Goal: Book appointment/travel/reservation

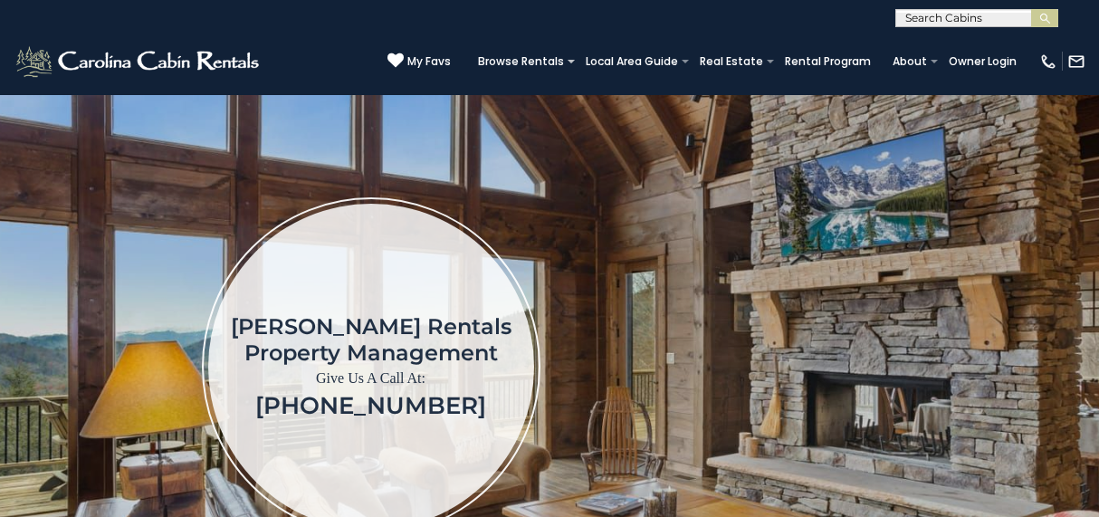
click at [936, 18] on input "text" at bounding box center [975, 22] width 158 height 18
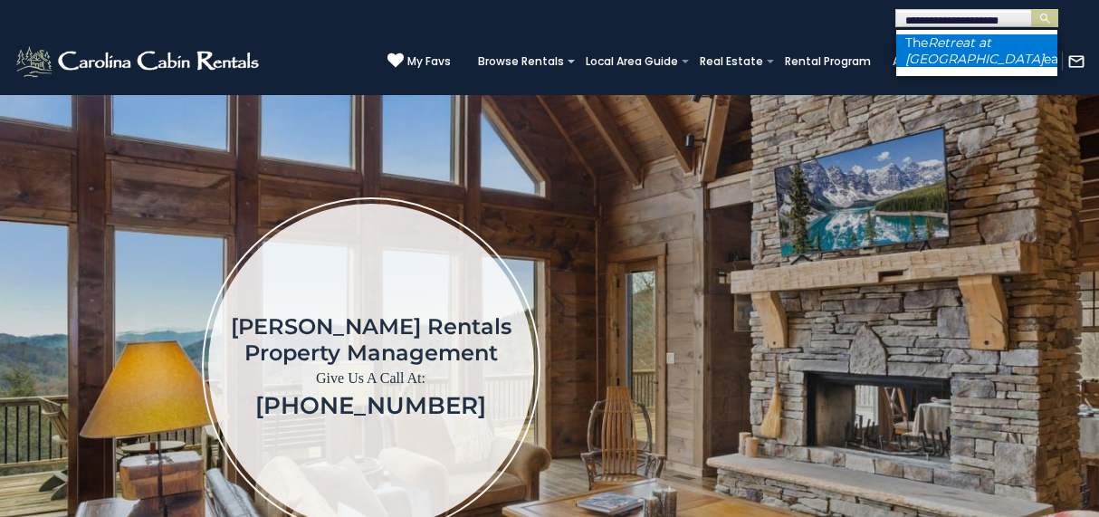
type input "**********"
click at [953, 46] on em "Retreat at Mountain M" at bounding box center [974, 50] width 138 height 33
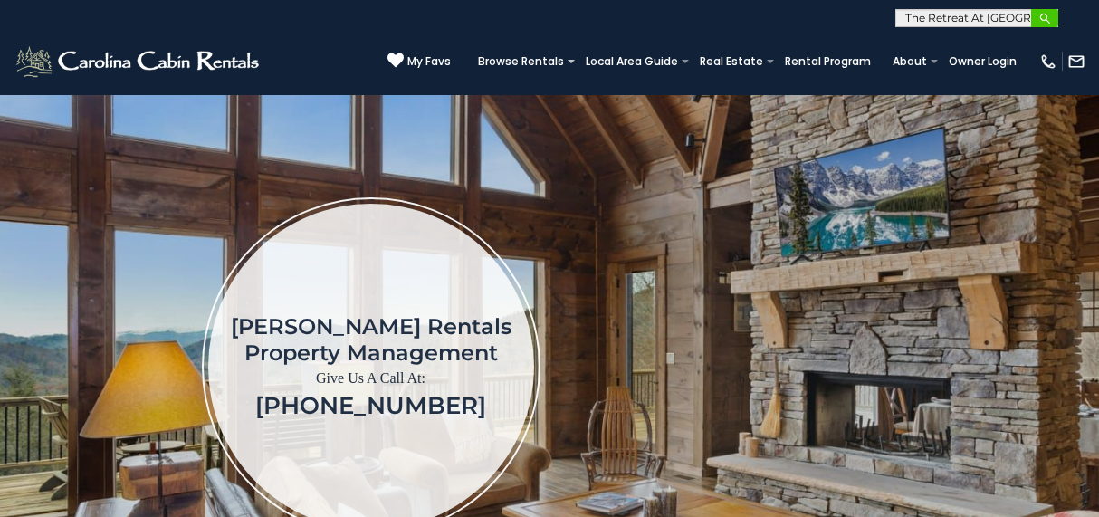
click at [1034, 21] on button "submit" at bounding box center [1044, 18] width 27 height 18
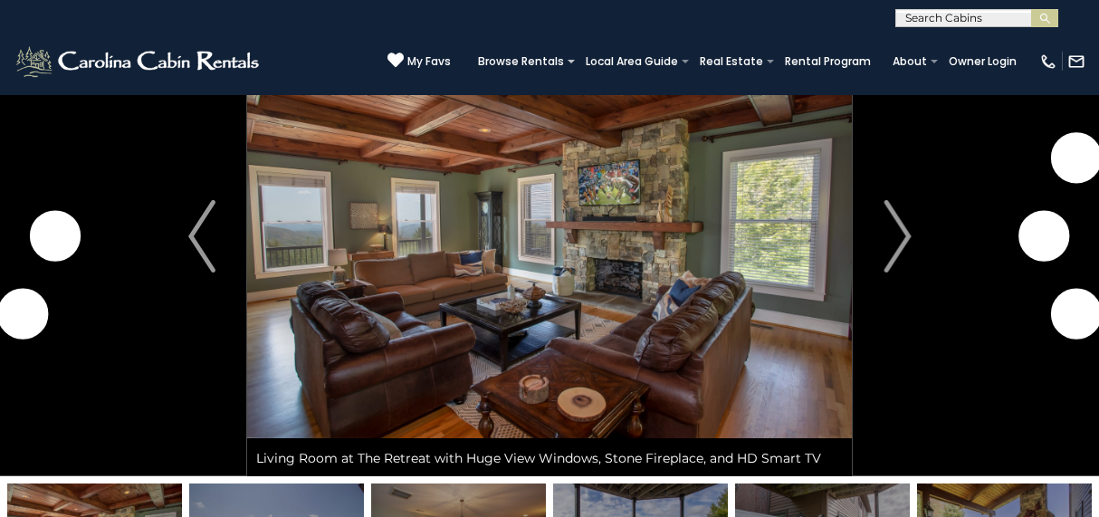
scroll to position [100, 0]
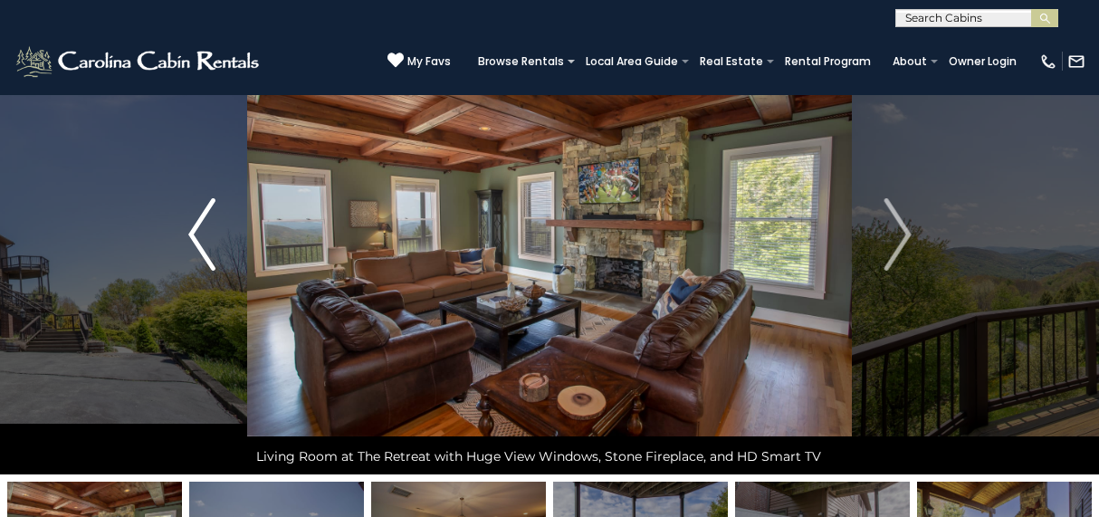
click at [201, 221] on img "Previous" at bounding box center [201, 234] width 27 height 72
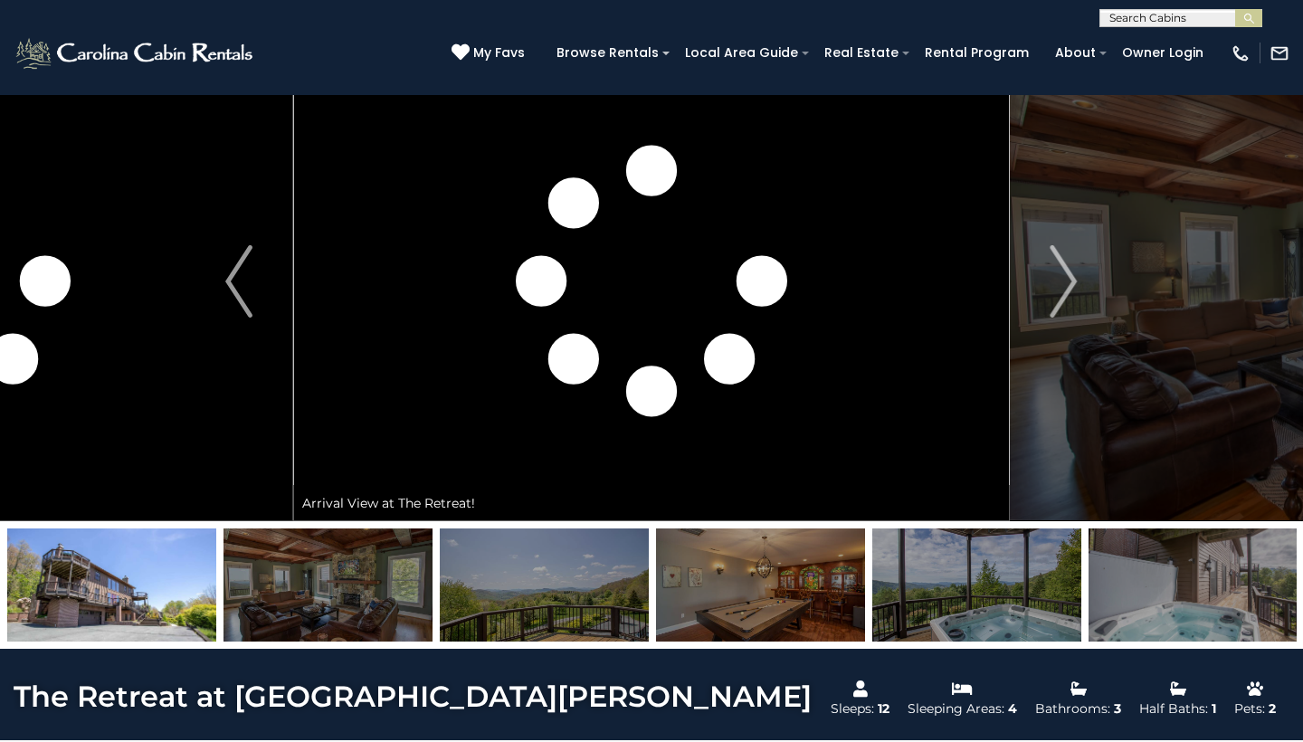
scroll to position [43, 0]
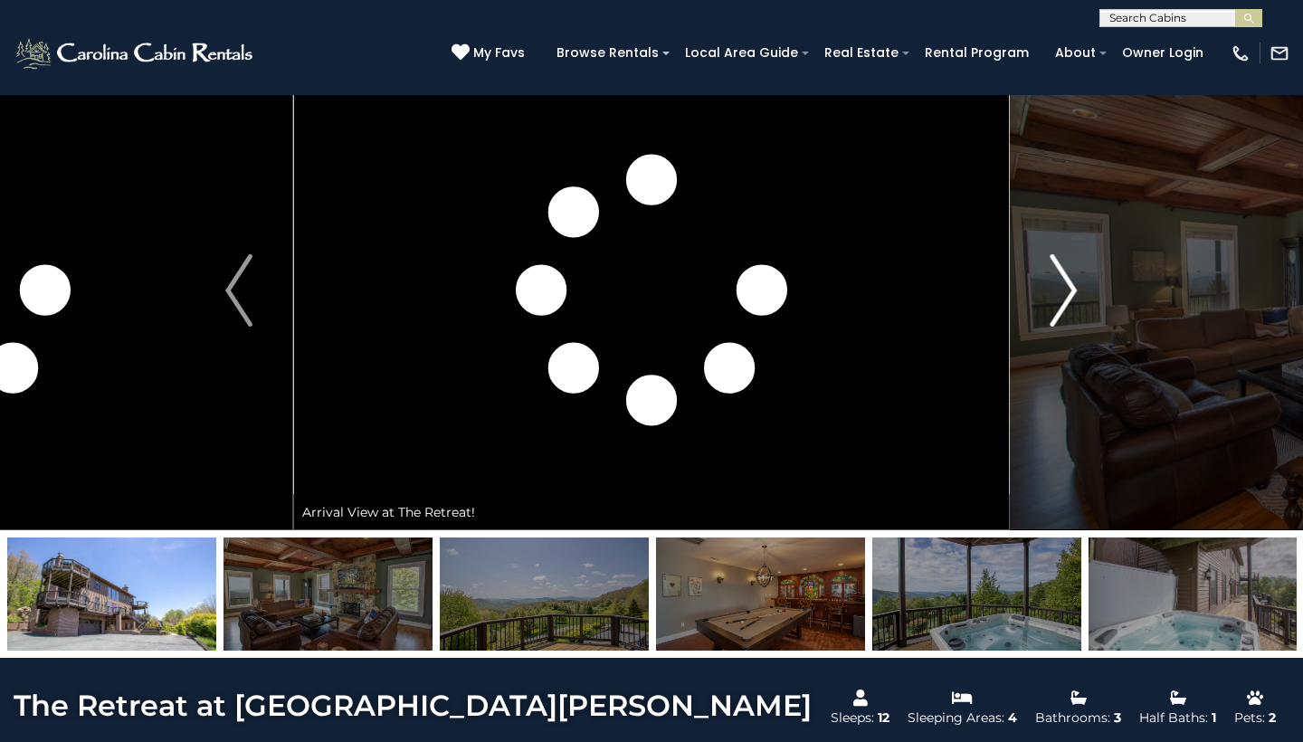
click at [1039, 315] on button "Next" at bounding box center [1064, 291] width 108 height 480
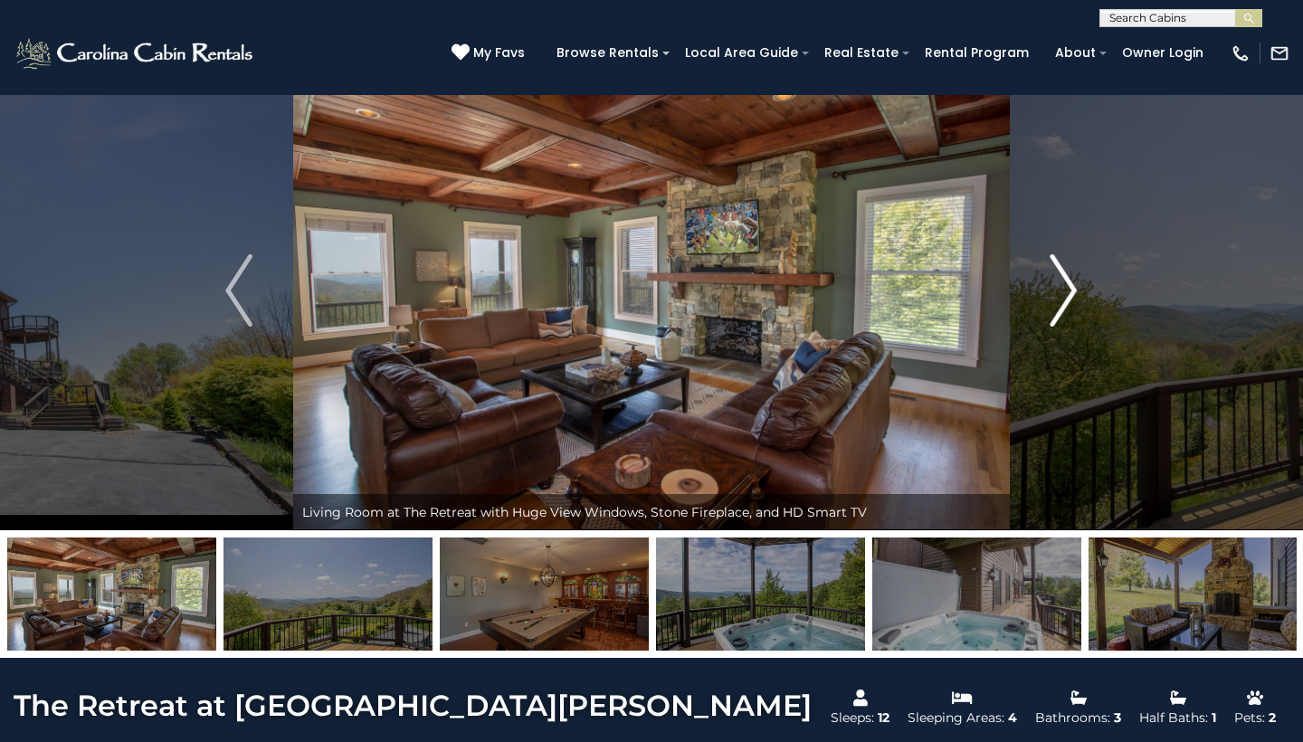
click at [1052, 296] on img "Next" at bounding box center [1064, 290] width 27 height 72
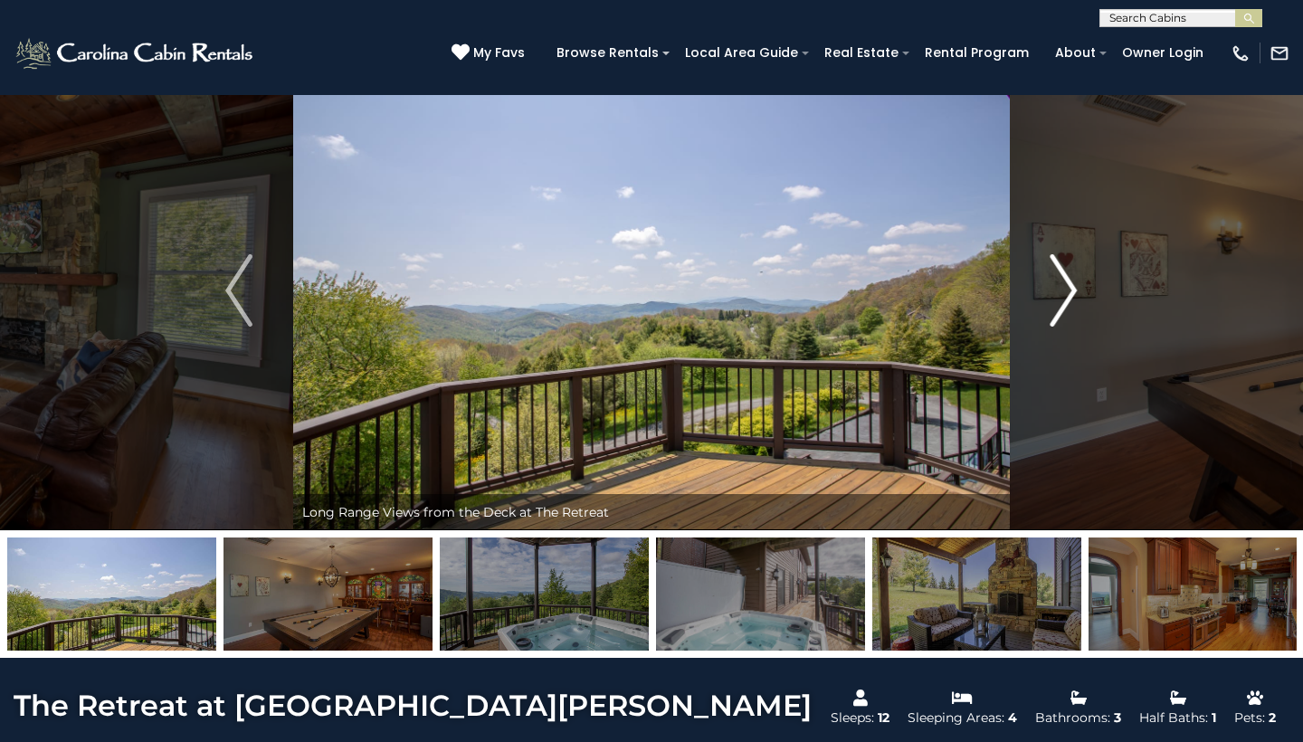
click at [1052, 296] on img "Next" at bounding box center [1064, 290] width 27 height 72
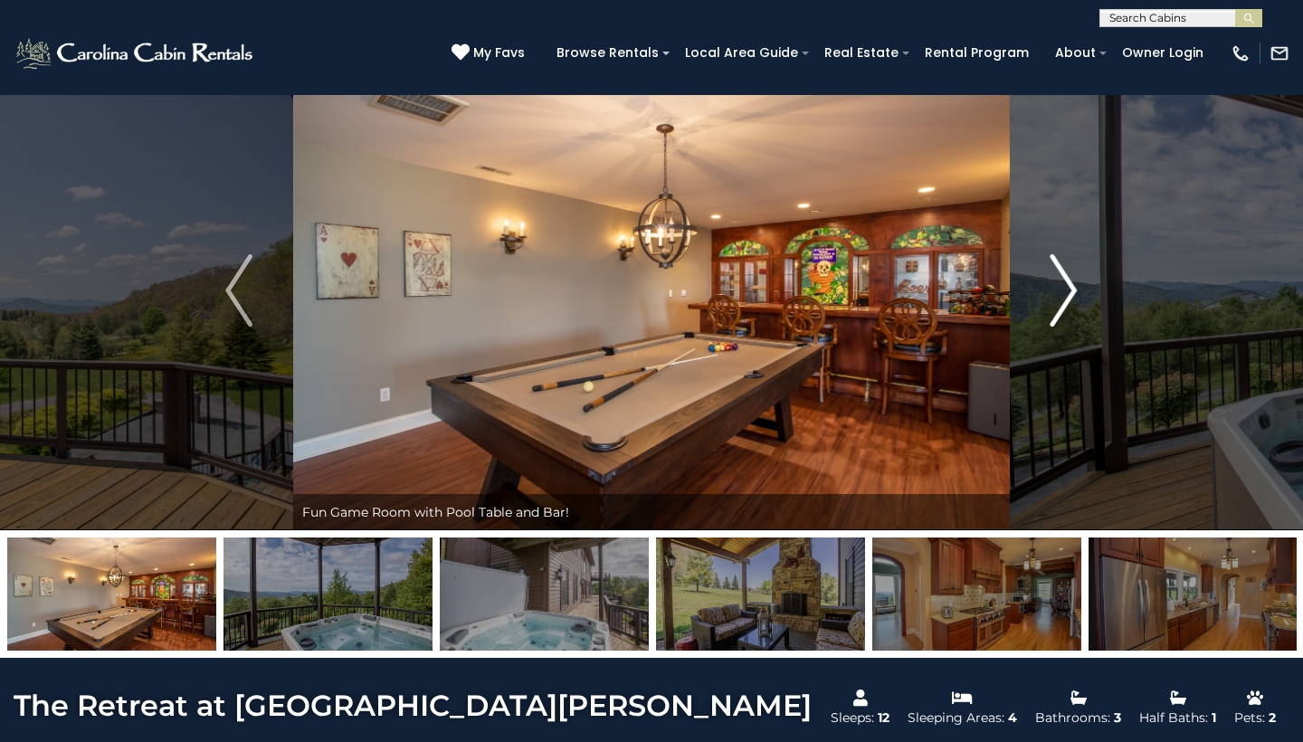
click at [1052, 296] on img "Next" at bounding box center [1064, 290] width 27 height 72
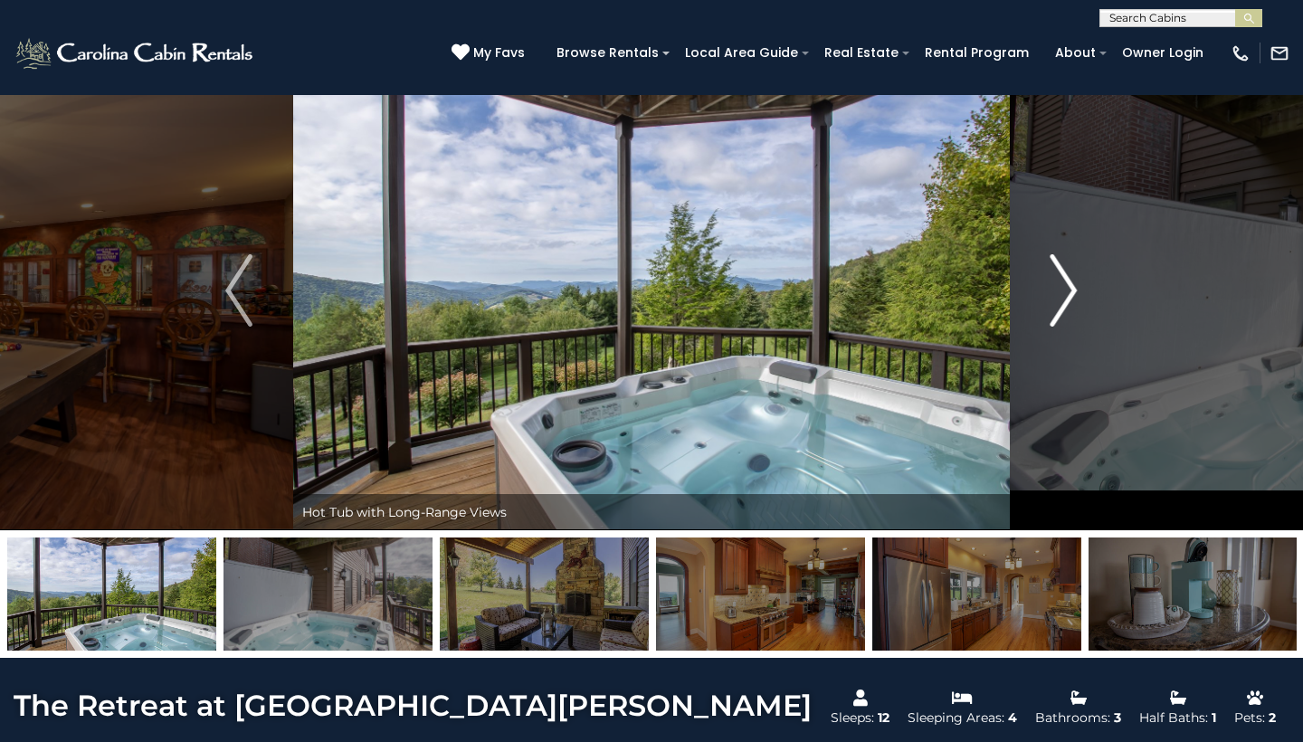
click at [1052, 295] on img "Next" at bounding box center [1064, 290] width 27 height 72
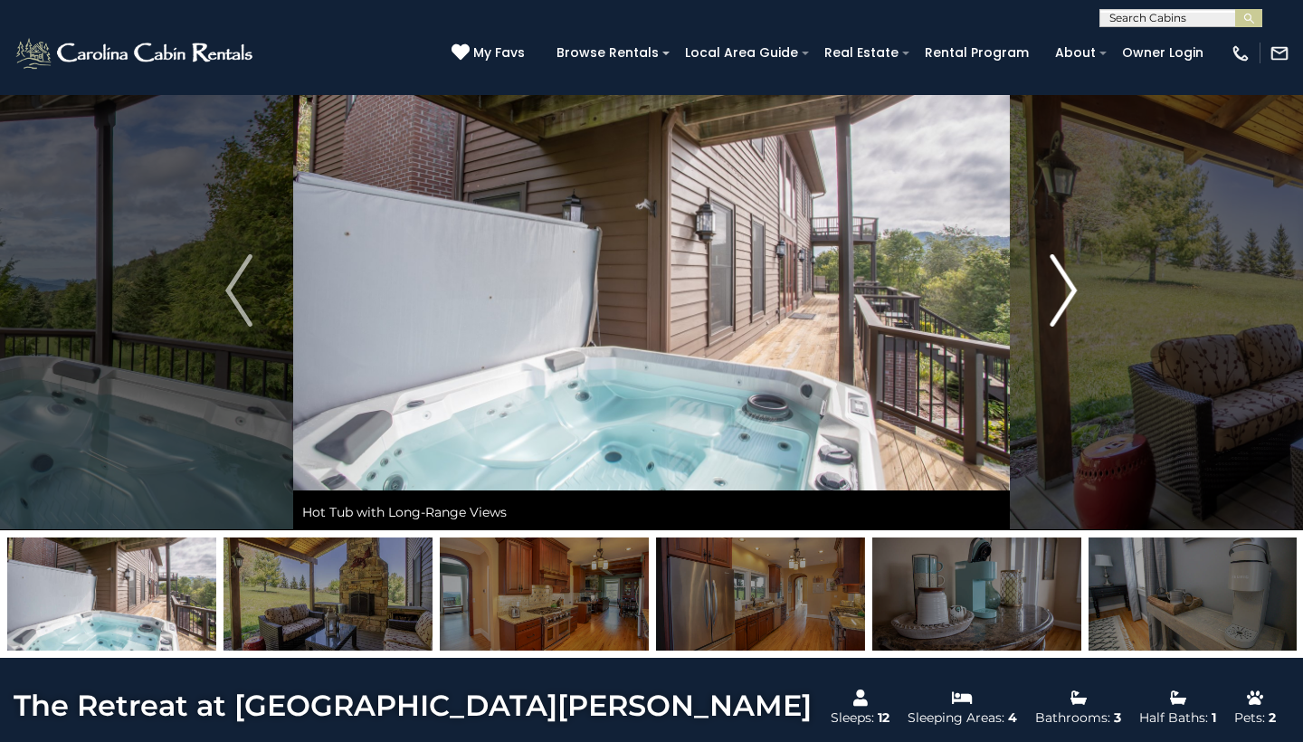
click at [1052, 292] on img "Next" at bounding box center [1064, 290] width 27 height 72
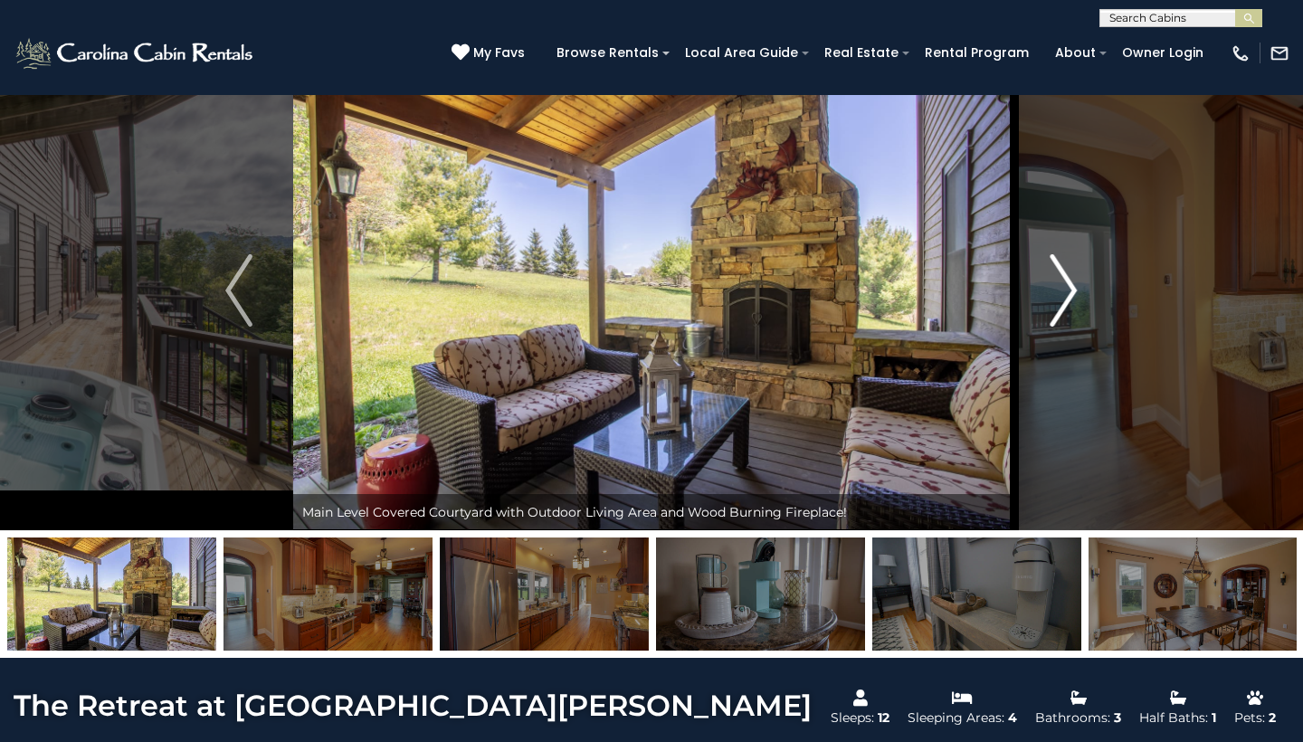
click at [1052, 291] on img "Next" at bounding box center [1064, 290] width 27 height 72
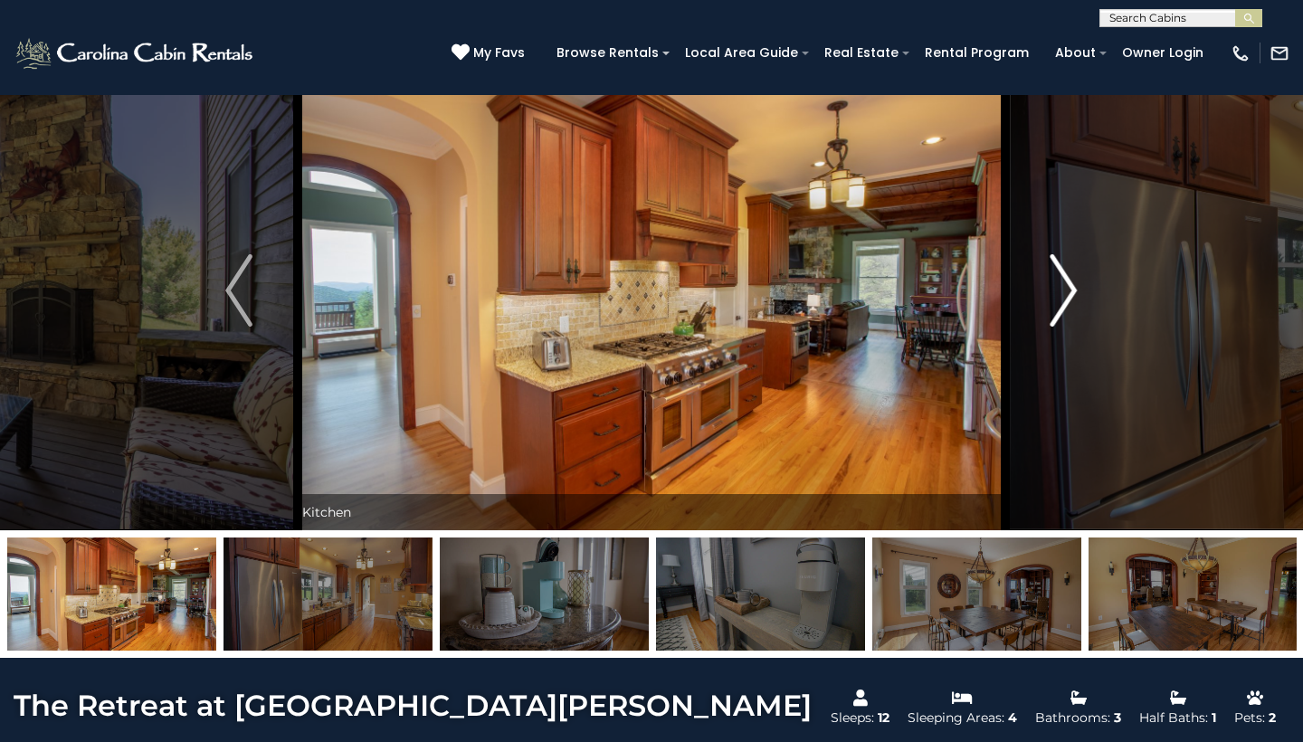
click at [1052, 291] on img "Next" at bounding box center [1064, 290] width 27 height 72
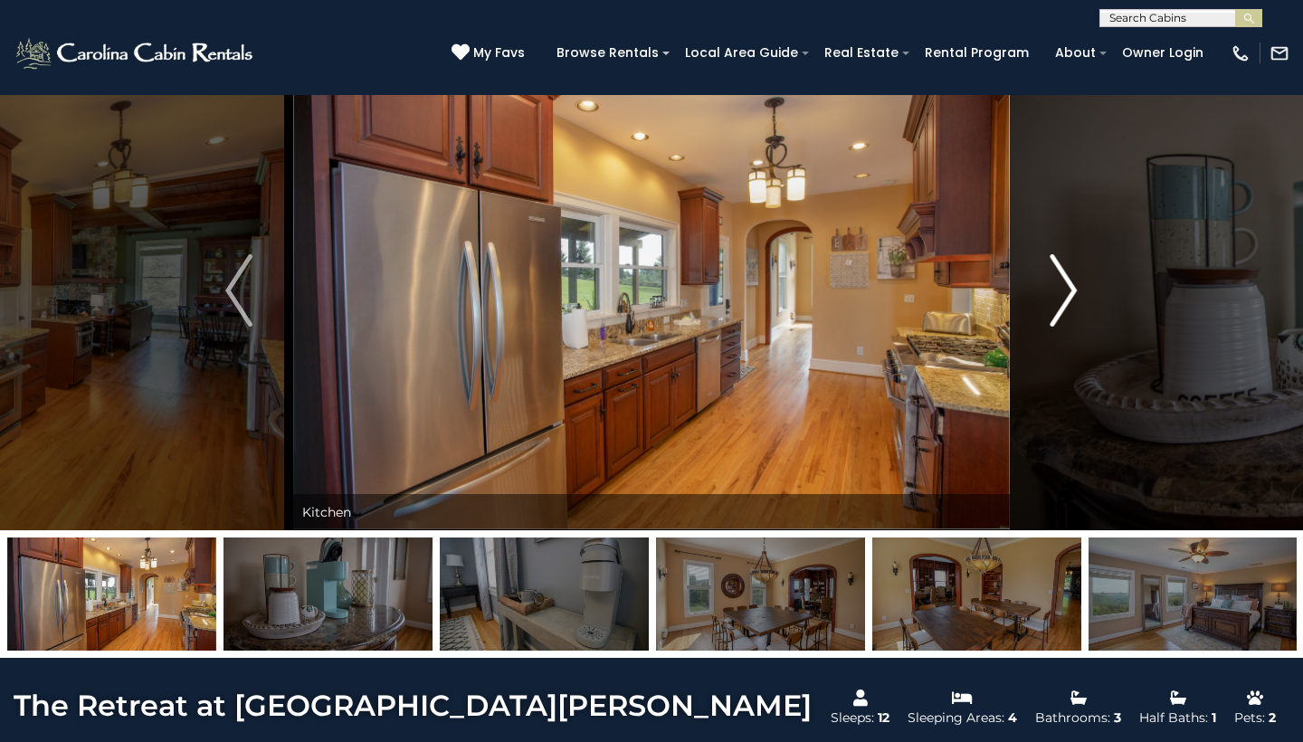
click at [1052, 291] on img "Next" at bounding box center [1064, 290] width 27 height 72
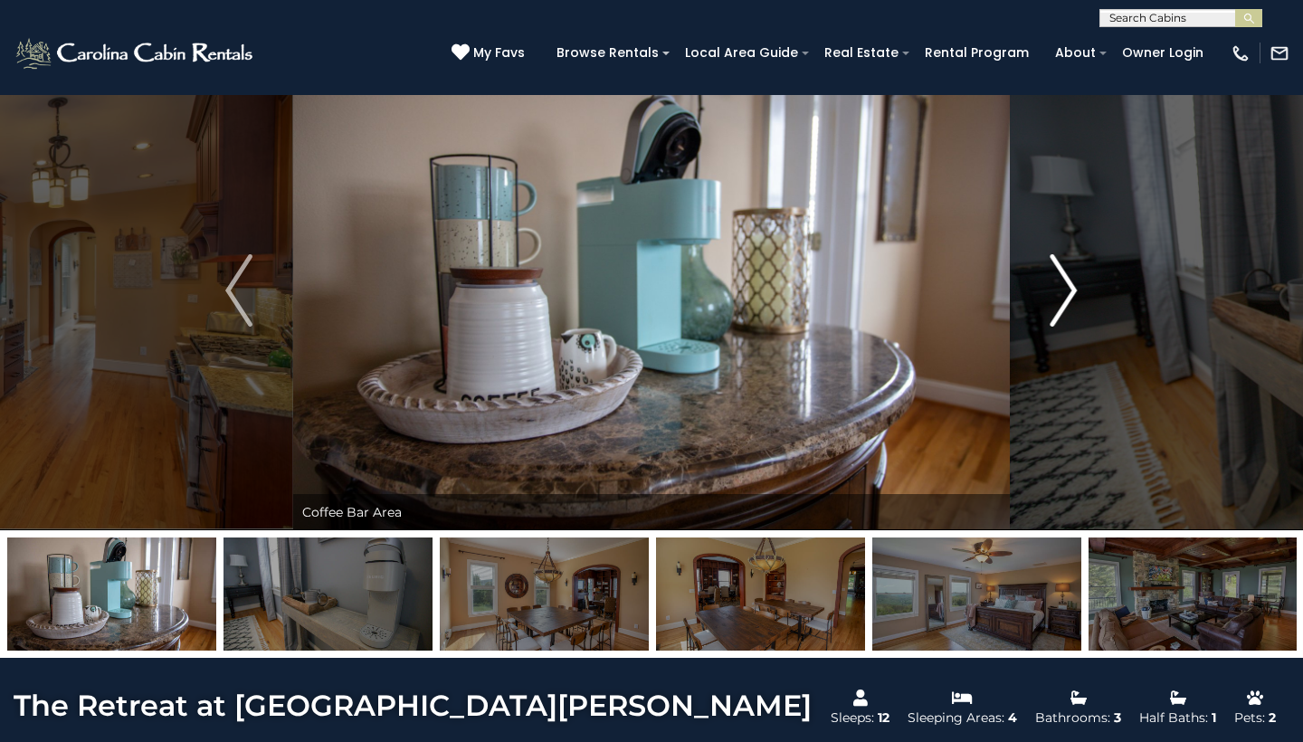
click at [1052, 291] on img "Next" at bounding box center [1064, 290] width 27 height 72
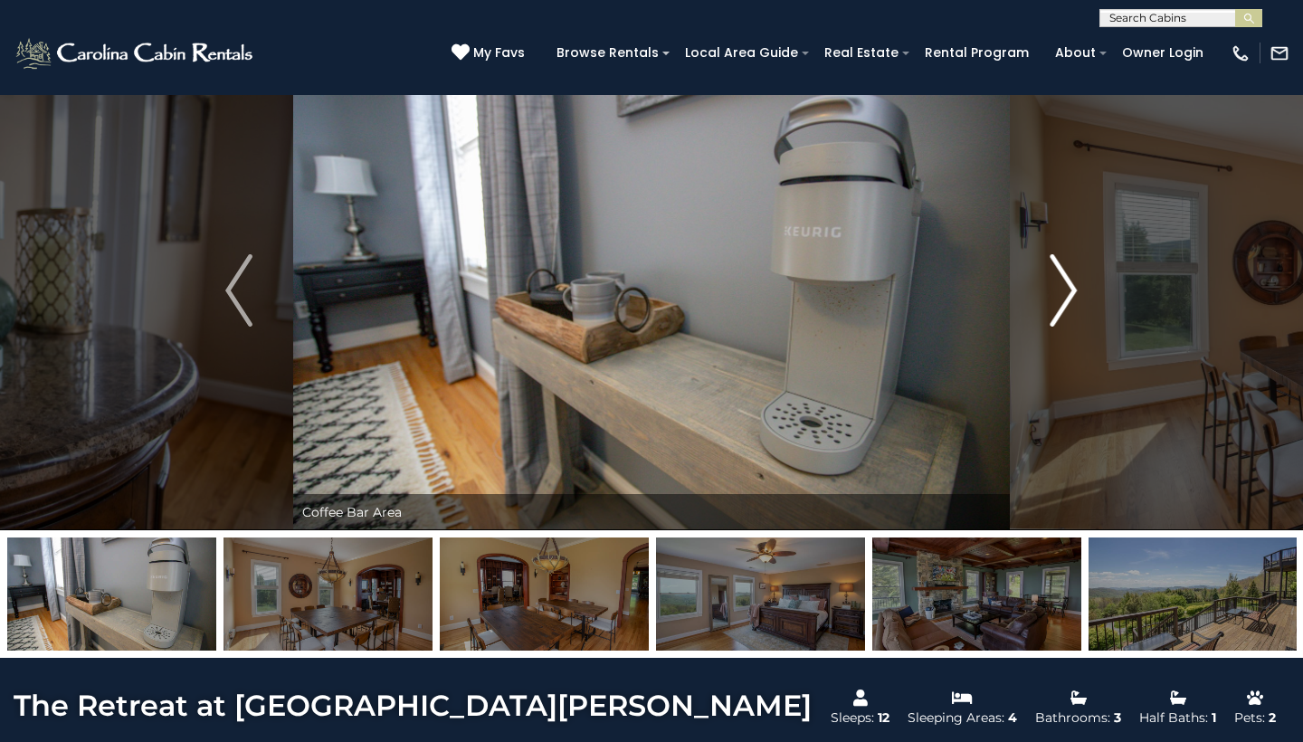
click at [1052, 291] on img "Next" at bounding box center [1064, 290] width 27 height 72
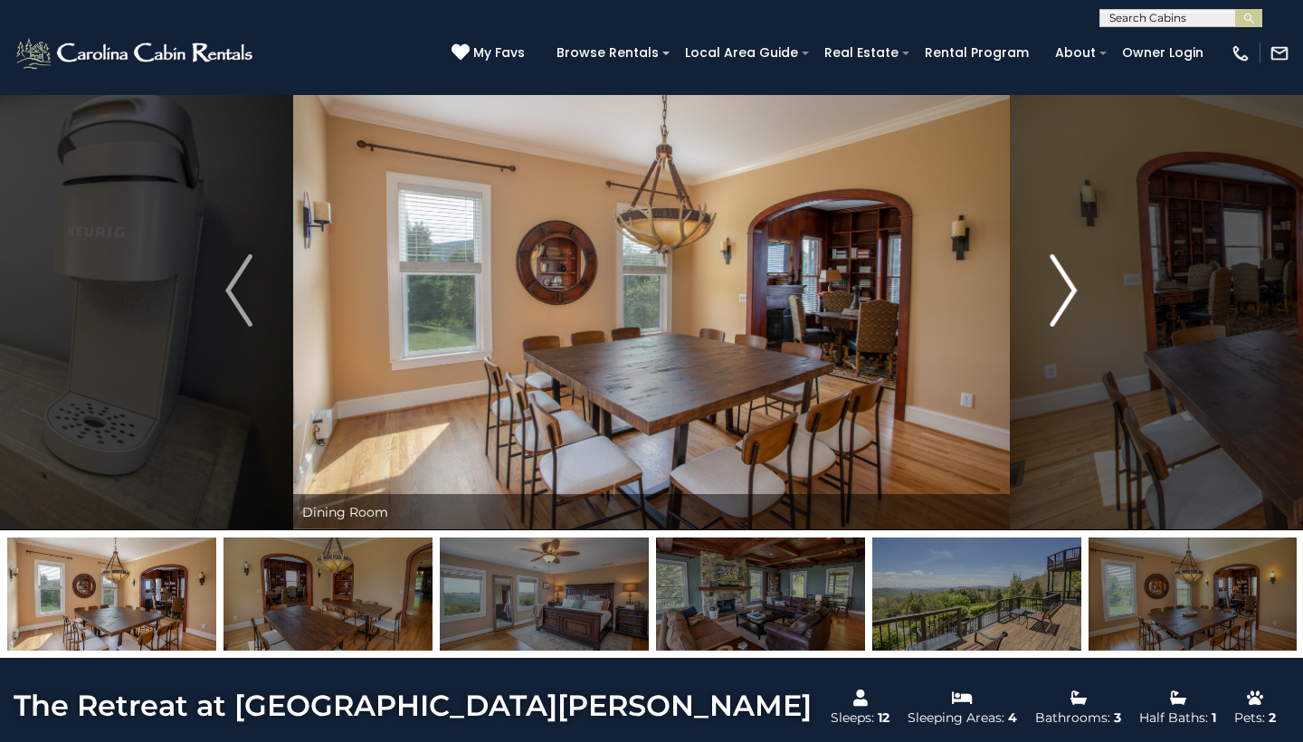
click at [1052, 291] on img "Next" at bounding box center [1064, 290] width 27 height 72
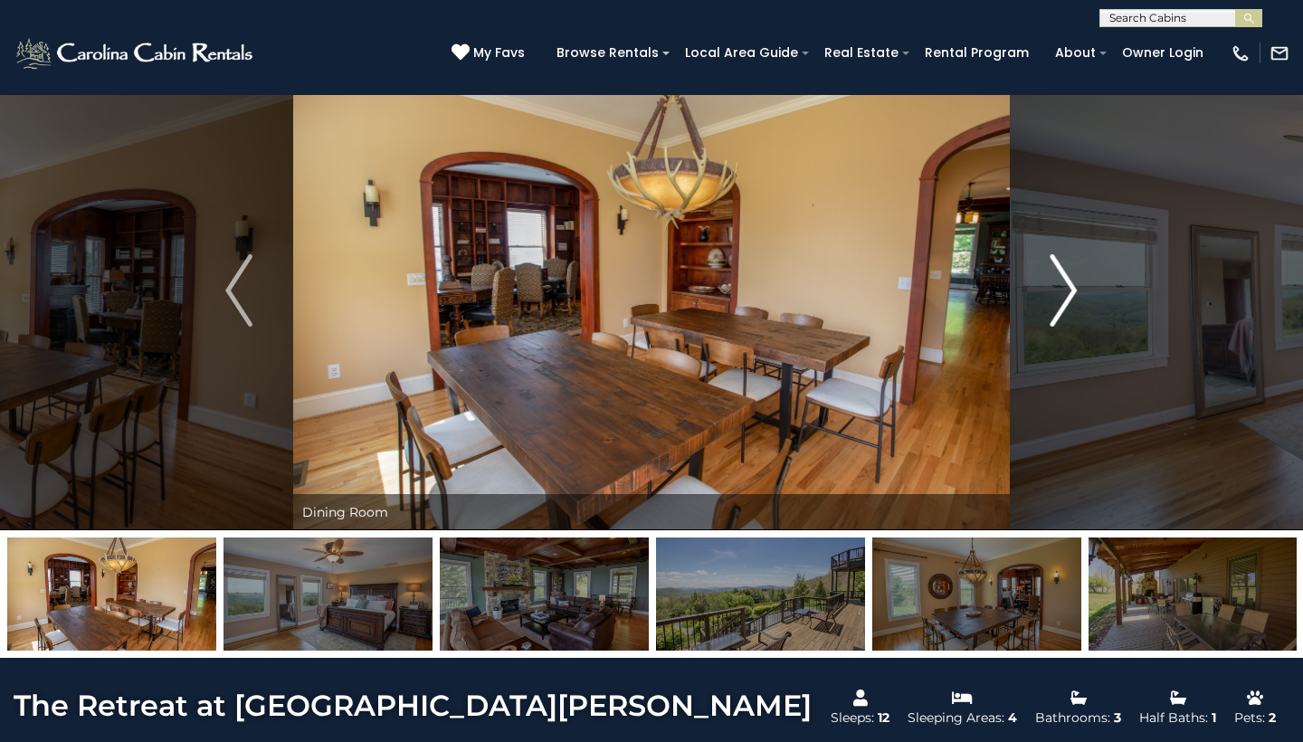
click at [1052, 291] on img "Next" at bounding box center [1064, 290] width 27 height 72
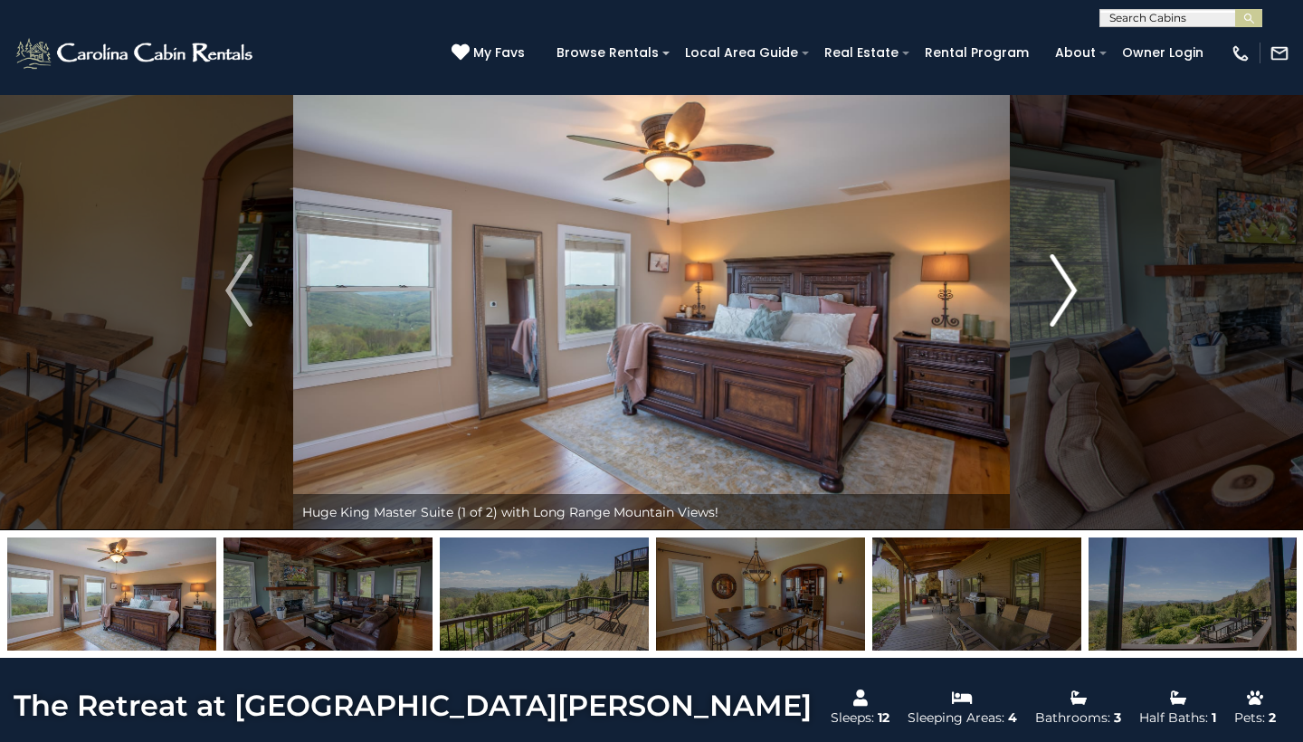
click at [1052, 291] on img "Next" at bounding box center [1064, 290] width 27 height 72
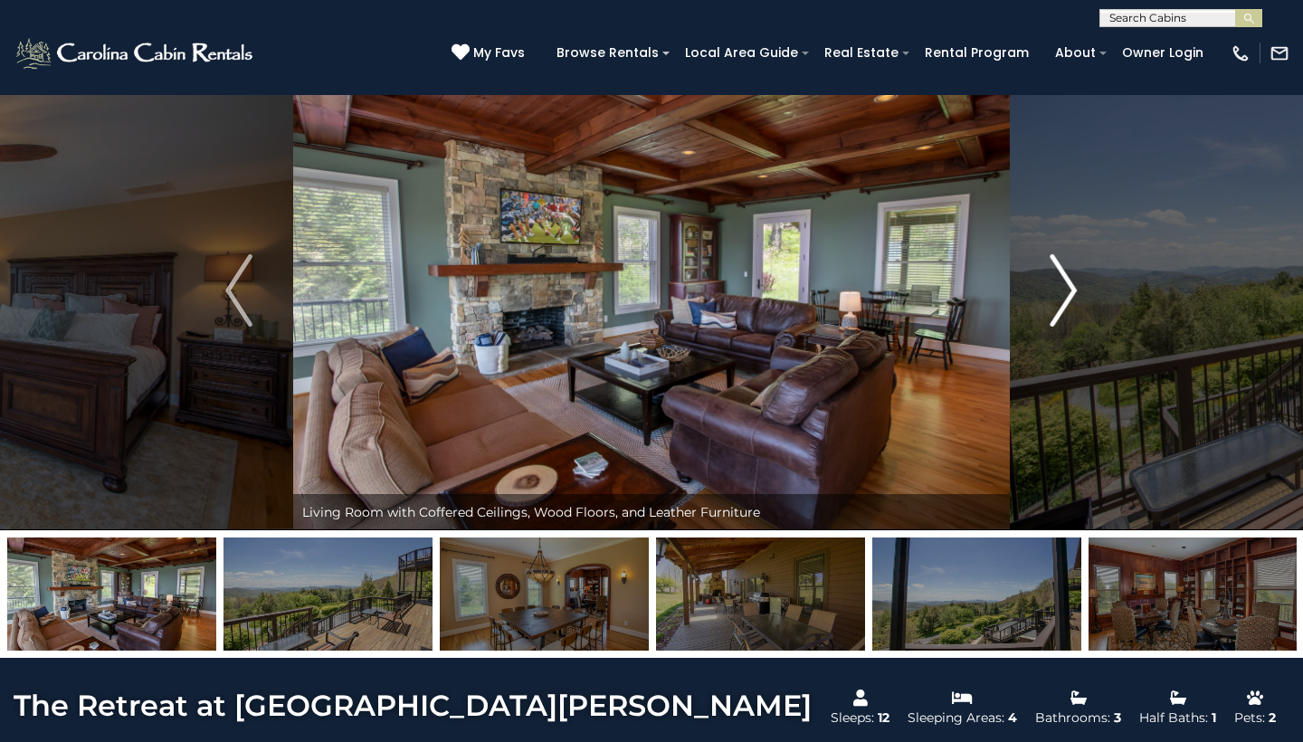
click at [1052, 291] on img "Next" at bounding box center [1064, 290] width 27 height 72
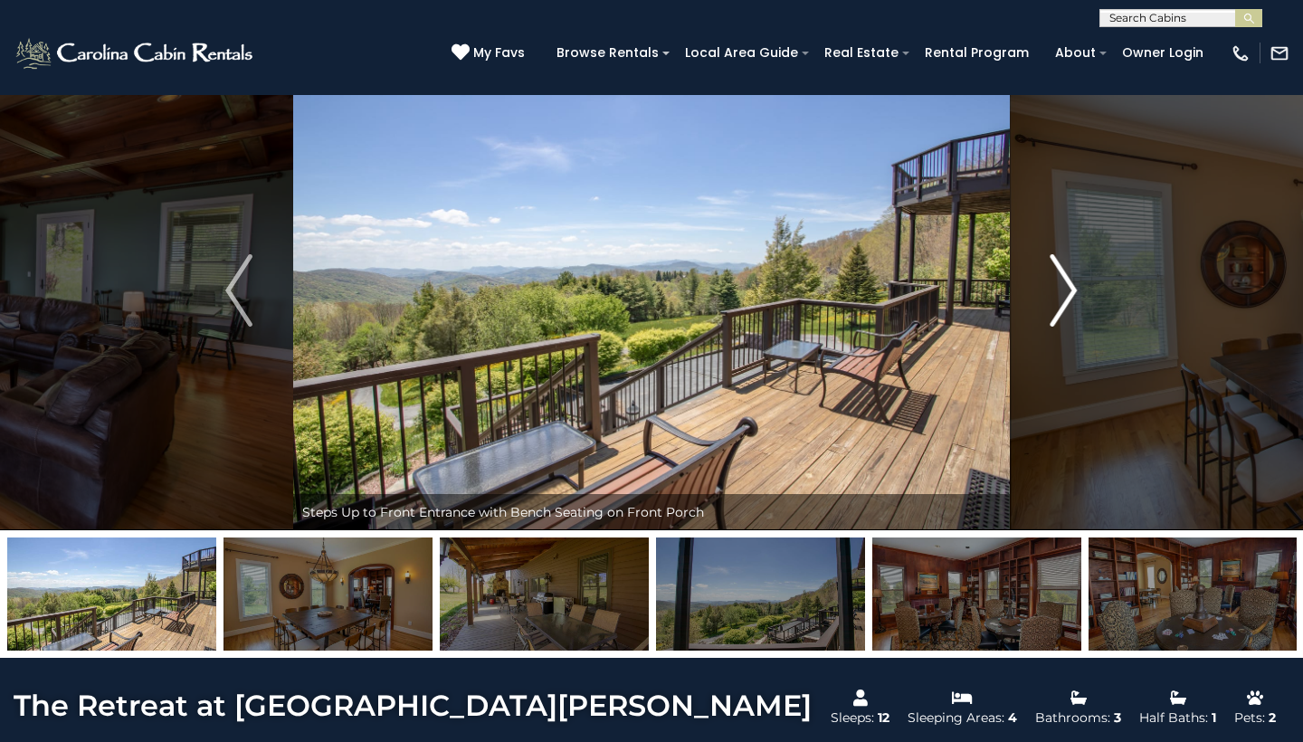
click at [1059, 303] on img "Next" at bounding box center [1064, 290] width 27 height 72
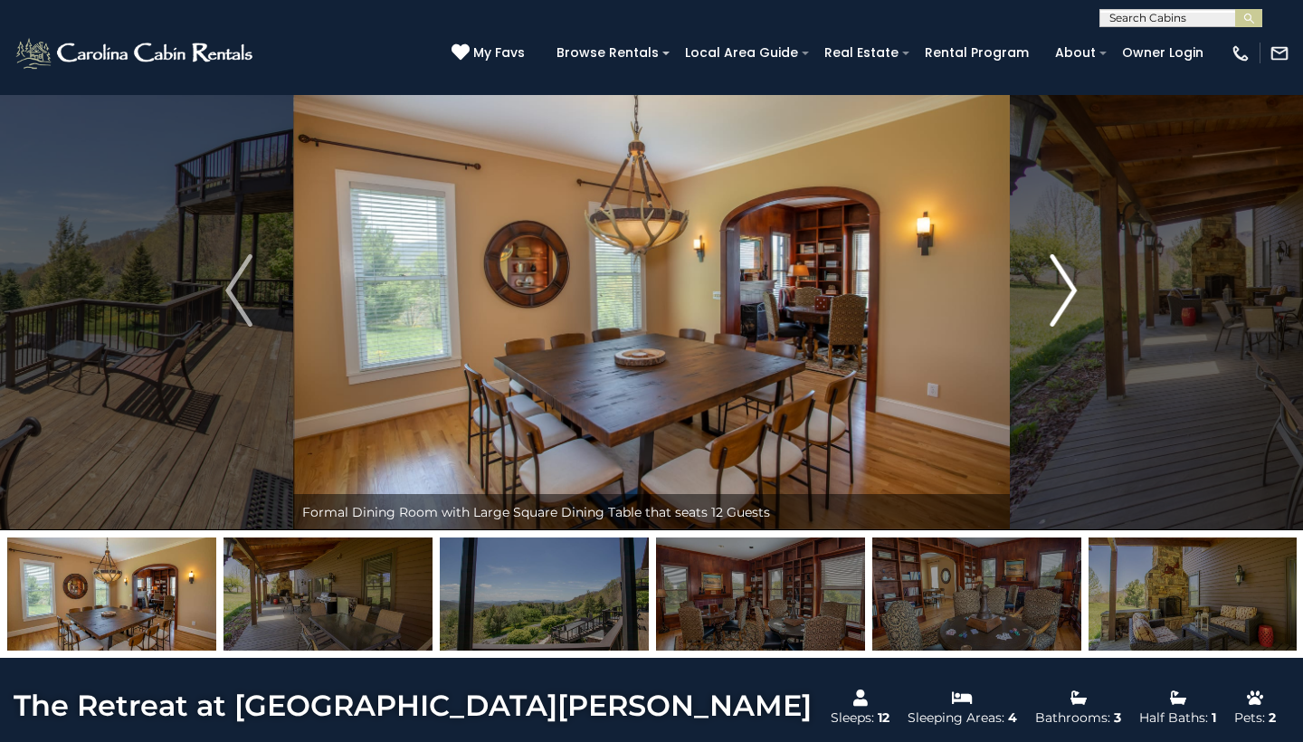
click at [1059, 303] on img "Next" at bounding box center [1064, 290] width 27 height 72
